Goal: Find specific page/section

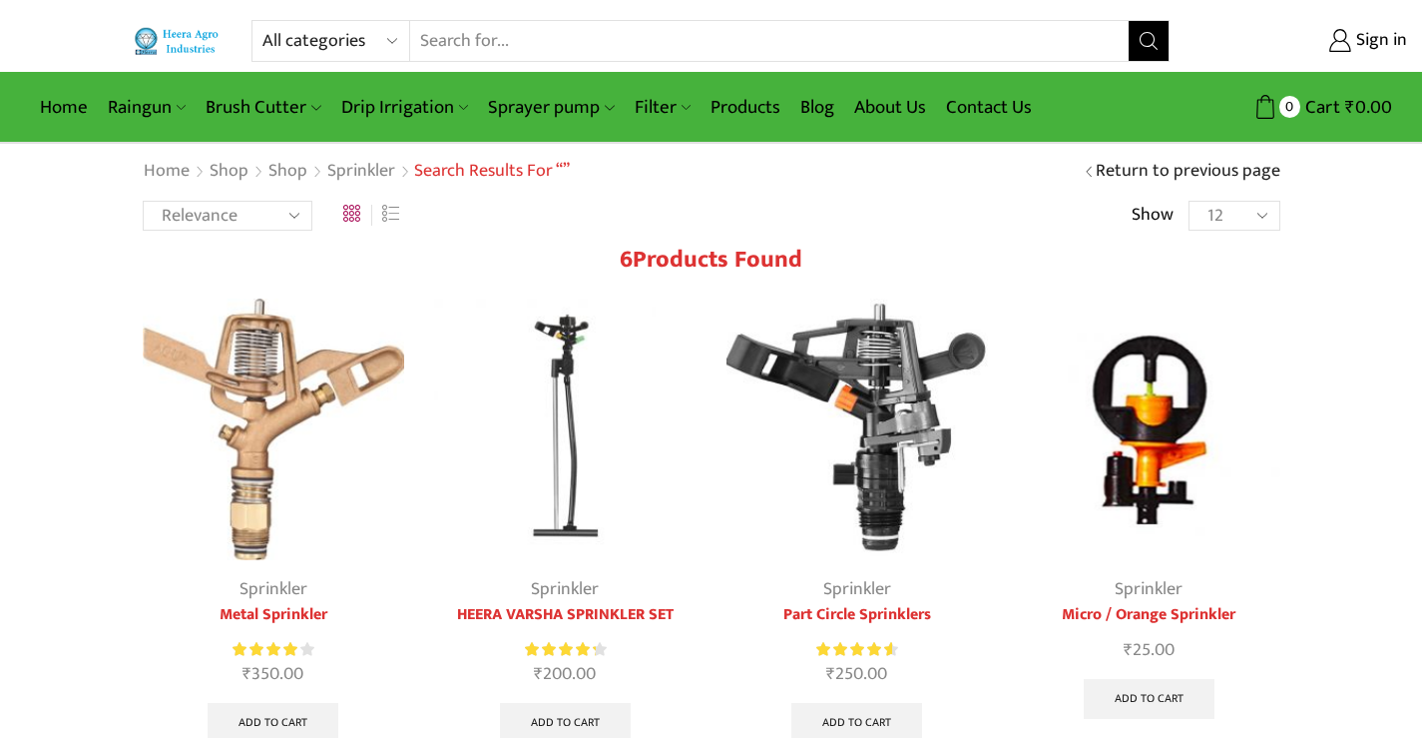
click at [370, 39] on select "All categories Accessories Air Release Valve Brush Cutter Domestic Use Drip Irr…" at bounding box center [336, 41] width 147 height 40
select select "accessories"
click at [263, 21] on select "All categories Accessories Air Release Valve Brush Cutter Domestic Use Drip Irr…" at bounding box center [336, 41] width 147 height 40
click at [1147, 48] on icon "Search button" at bounding box center [1149, 41] width 18 height 18
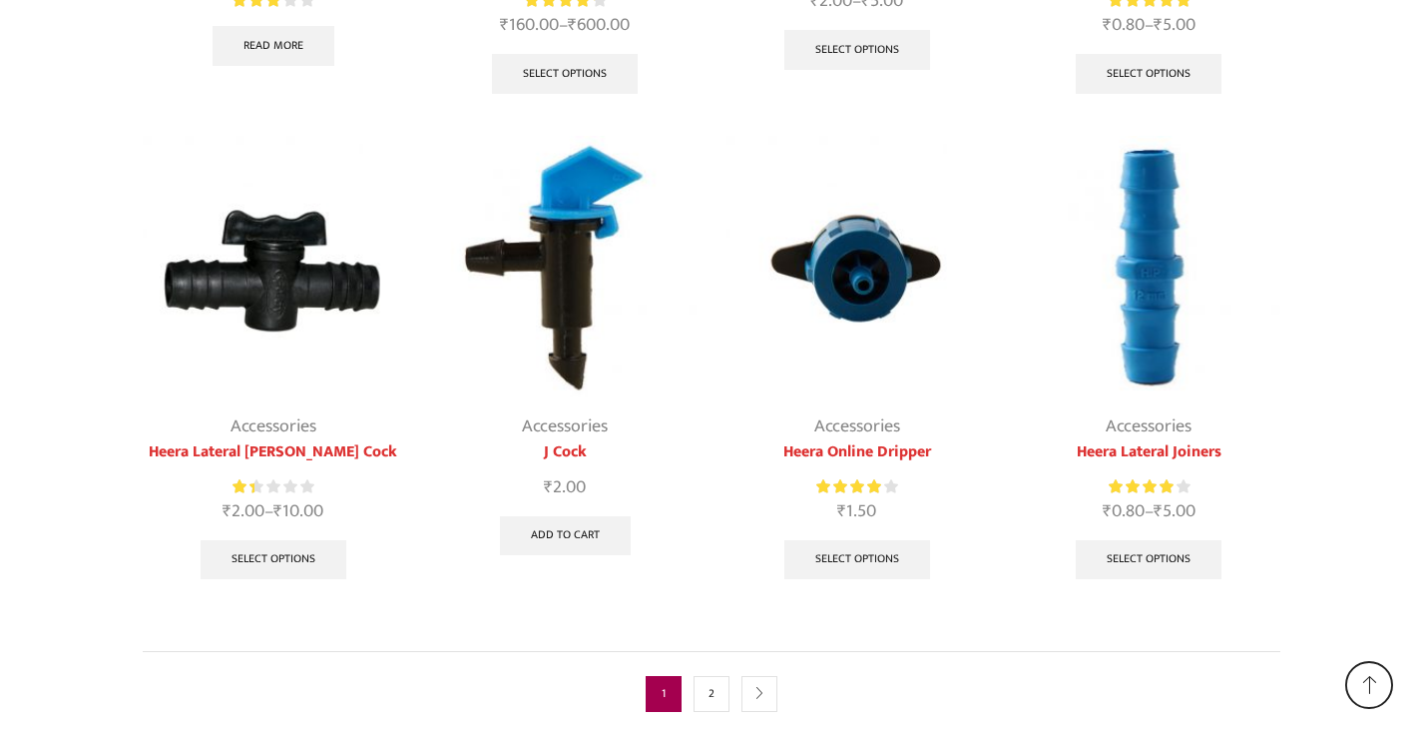
scroll to position [1289, 0]
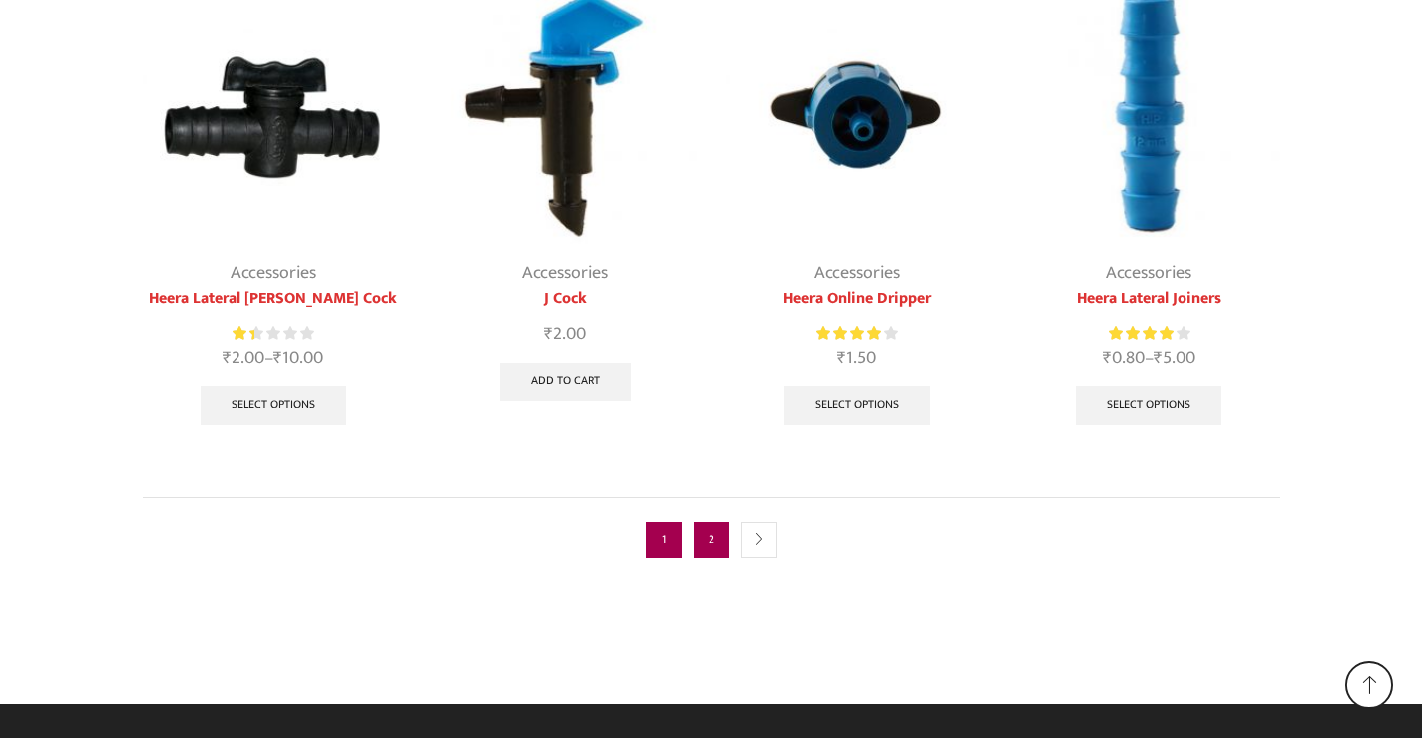
click at [711, 533] on link "2" at bounding box center [712, 540] width 36 height 36
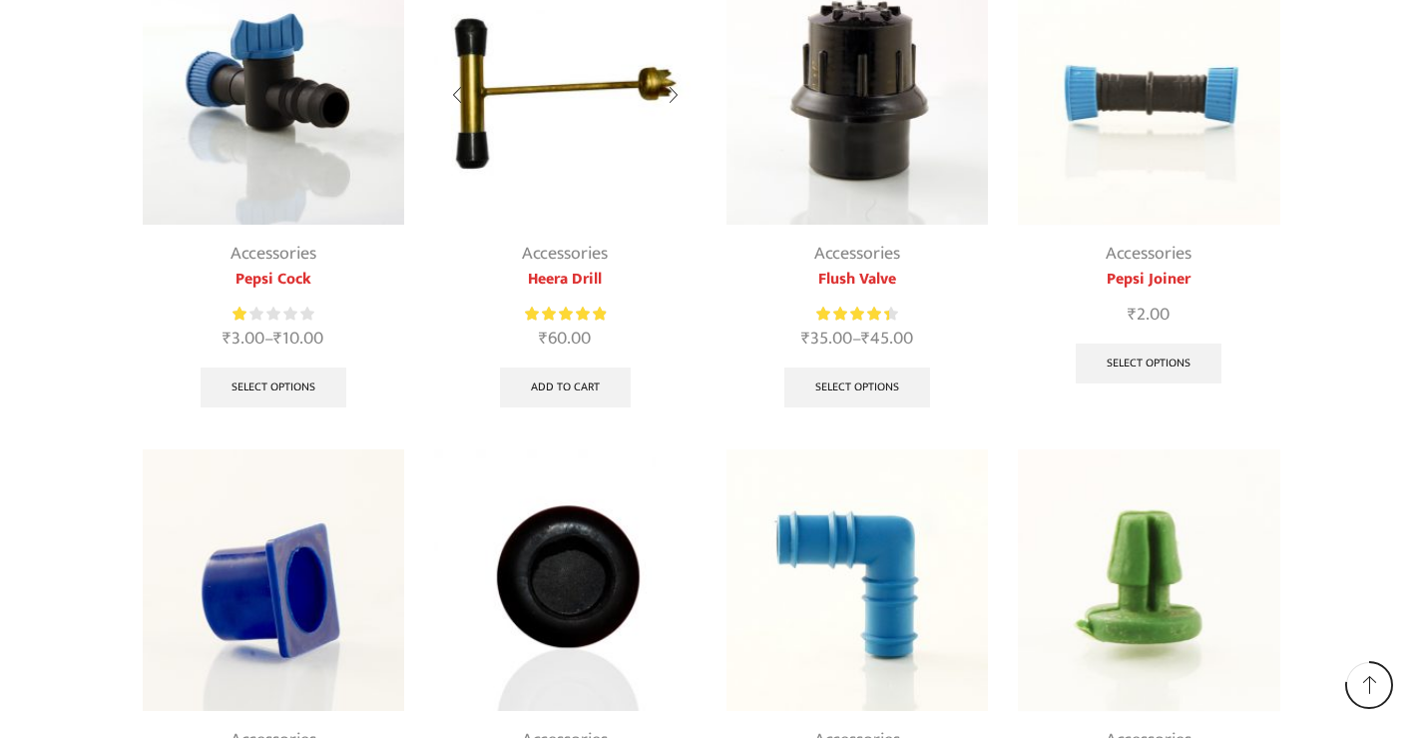
scroll to position [699, 0]
